Goal: Task Accomplishment & Management: Use online tool/utility

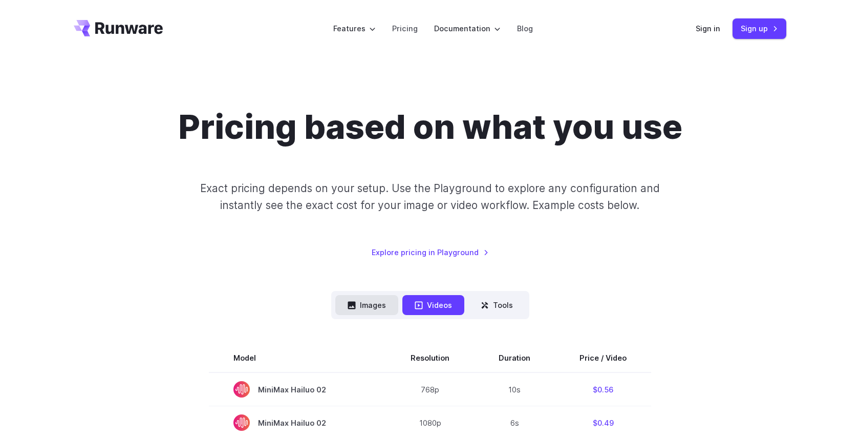
click at [378, 303] on button "Images" at bounding box center [366, 305] width 63 height 20
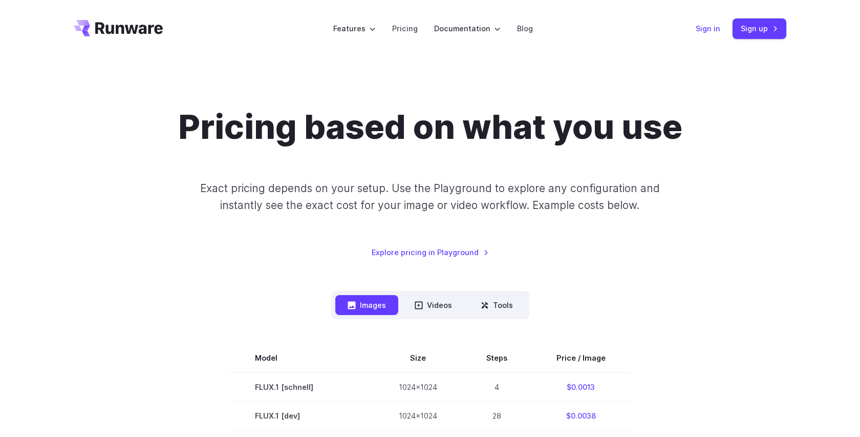
click at [711, 29] on link "Sign in" at bounding box center [708, 29] width 25 height 12
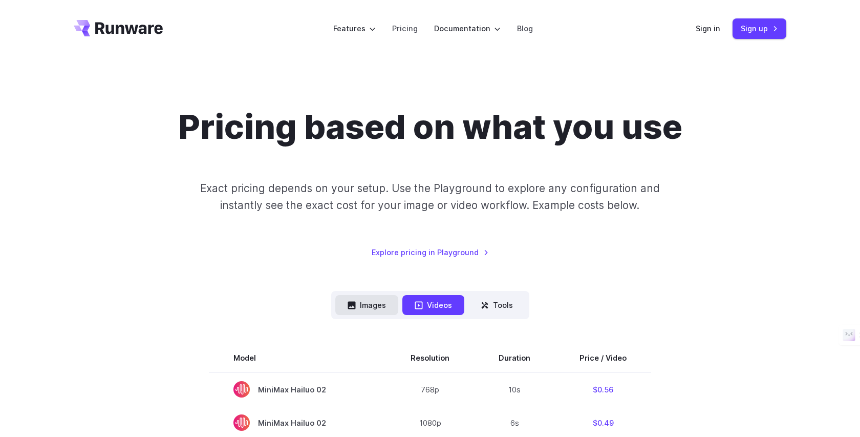
click at [367, 308] on button "Images" at bounding box center [366, 305] width 63 height 20
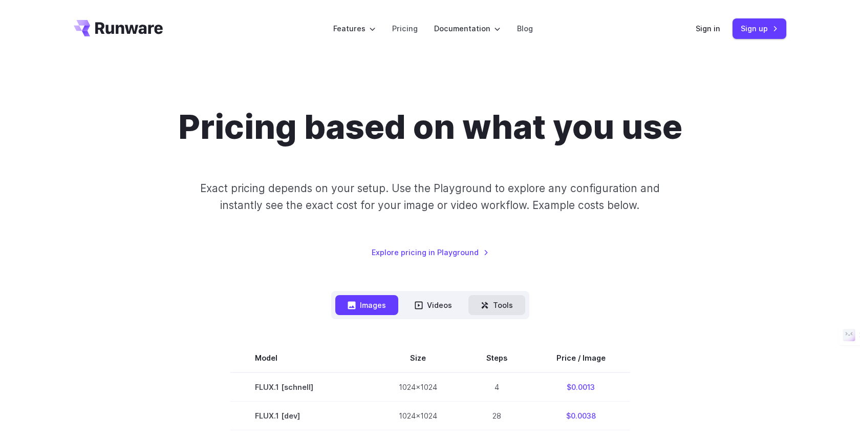
click at [508, 310] on button "Tools" at bounding box center [496, 305] width 57 height 20
